Goal: Task Accomplishment & Management: Manage account settings

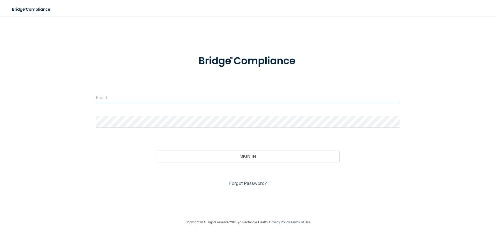
type input "[EMAIL_ADDRESS][DOMAIN_NAME]"
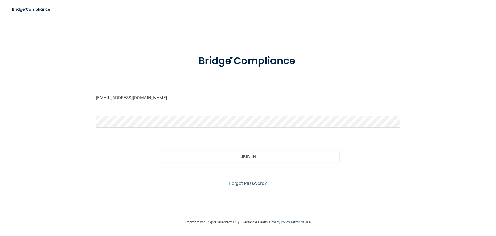
click at [12, 121] on div "[EMAIL_ADDRESS][DOMAIN_NAME] Invalid email/password. You don't have permission …" at bounding box center [248, 118] width 476 height 192
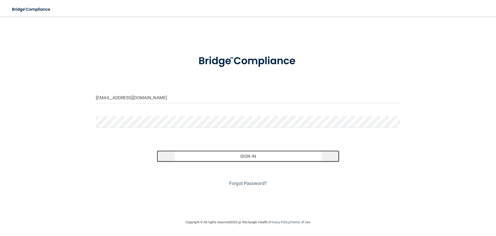
click at [233, 154] on button "Sign In" at bounding box center [248, 155] width 183 height 11
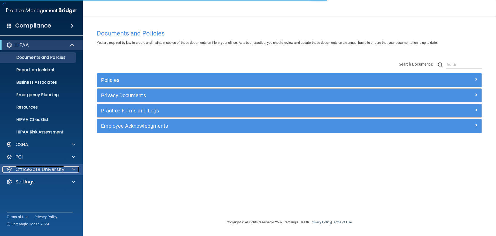
click at [64, 171] on div "OfficeSafe University" at bounding box center [34, 169] width 64 height 6
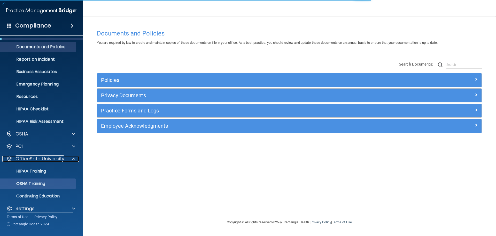
scroll to position [16, 0]
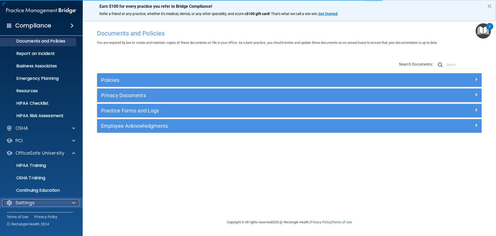
click at [43, 200] on div "Settings" at bounding box center [34, 202] width 64 height 6
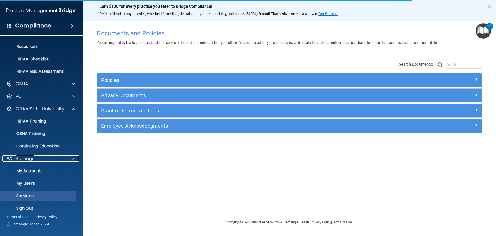
scroll to position [64, 0]
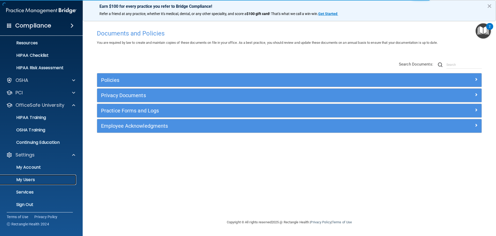
click at [39, 179] on p "My Users" at bounding box center [38, 179] width 71 height 5
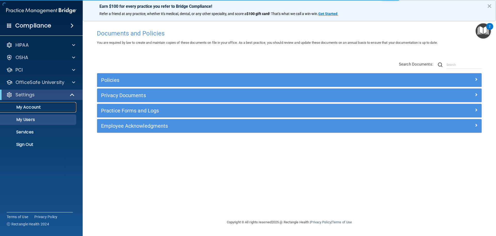
click at [37, 105] on p "My Account" at bounding box center [38, 106] width 71 height 5
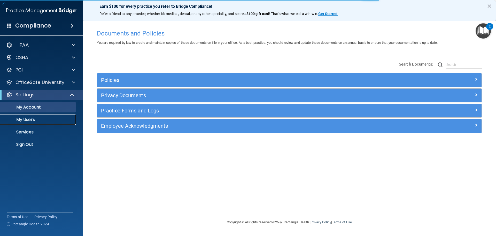
click at [40, 118] on p "My Users" at bounding box center [38, 119] width 71 height 5
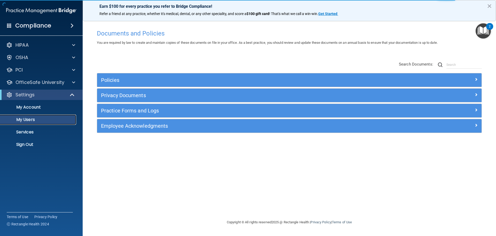
select select "20"
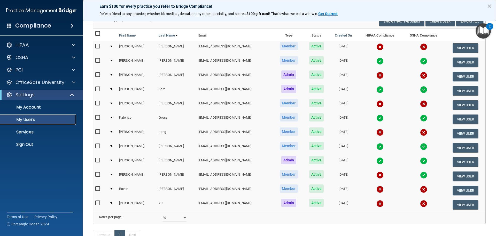
scroll to position [52, 0]
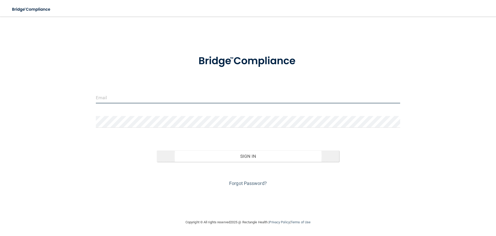
type input "[EMAIL_ADDRESS][DOMAIN_NAME]"
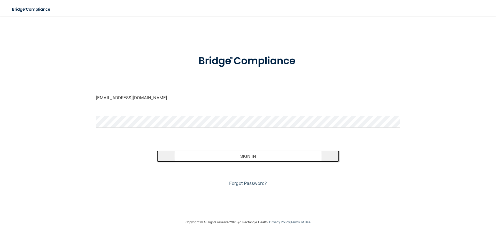
click at [254, 158] on button "Sign In" at bounding box center [248, 155] width 183 height 11
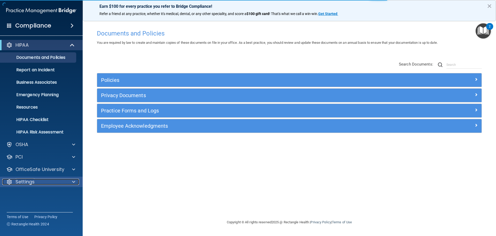
click at [40, 184] on div "Settings" at bounding box center [34, 181] width 64 height 6
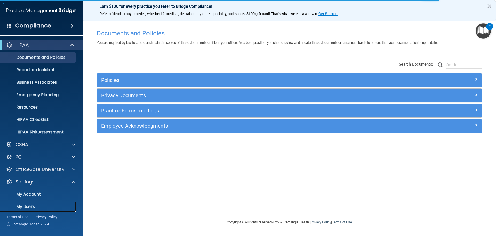
click at [33, 208] on p "My Users" at bounding box center [38, 206] width 71 height 5
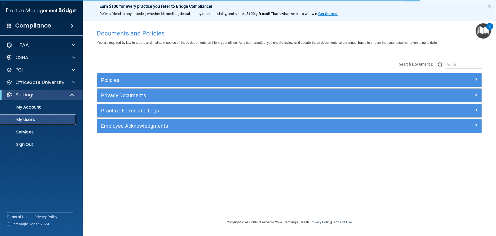
select select "20"
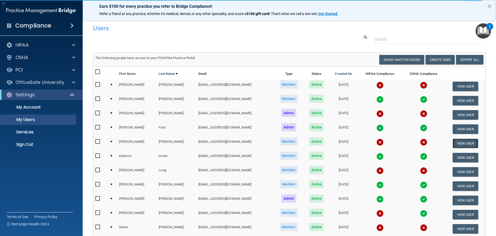
click at [456, 142] on button "View User" at bounding box center [466, 143] width 26 height 10
